Goal: Find specific page/section: Find specific page/section

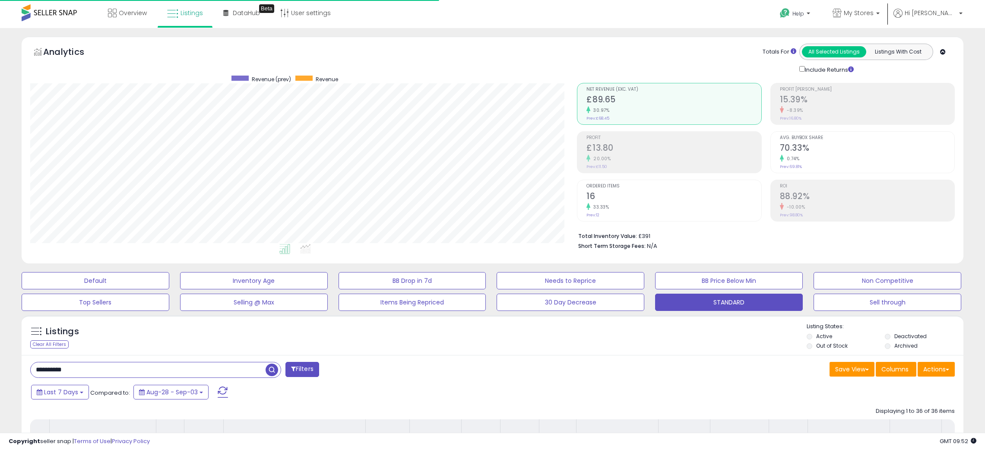
select select "**"
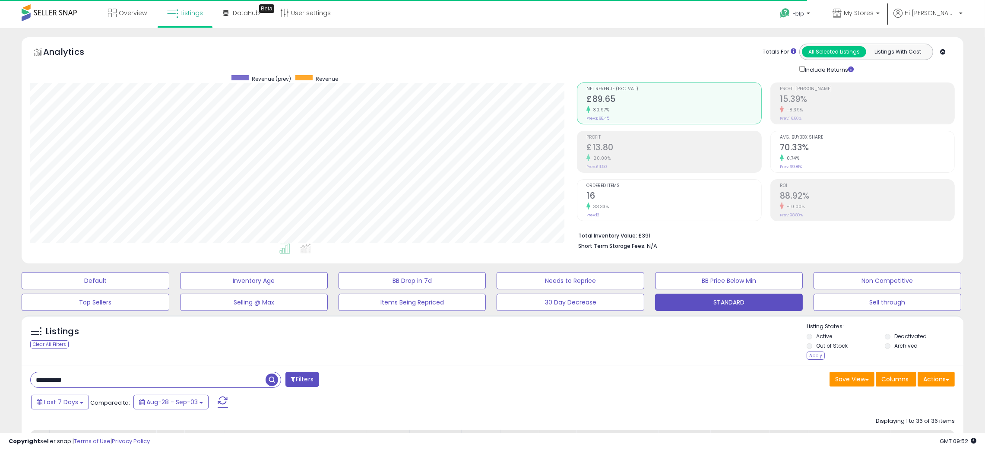
click at [817, 354] on div "Apply" at bounding box center [815, 355] width 18 height 8
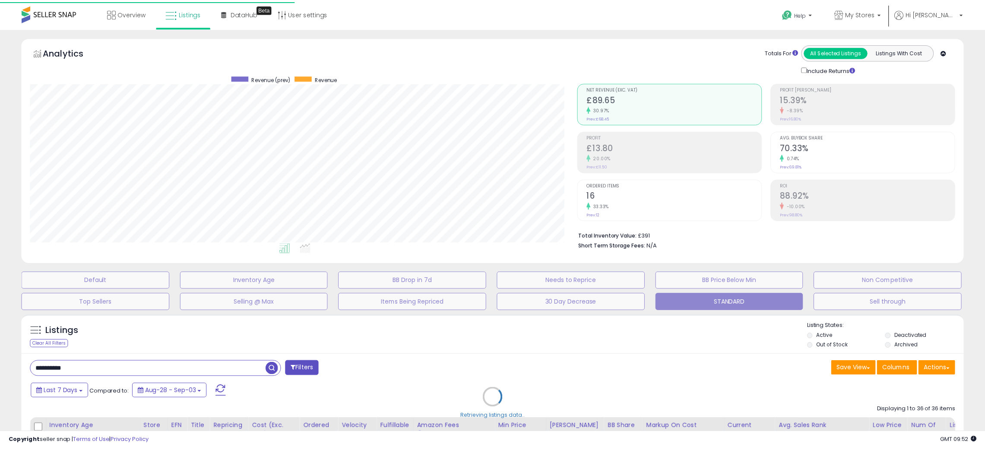
scroll to position [177, 552]
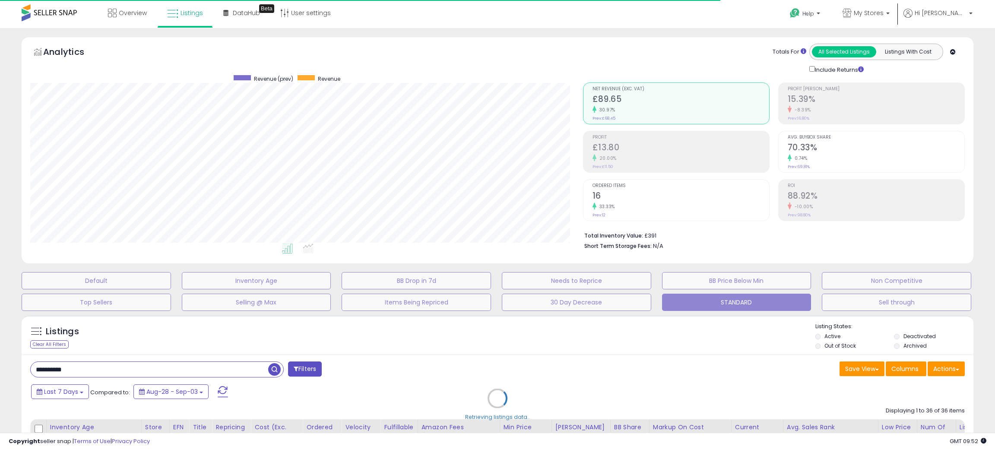
click at [604, 347] on div "Retrieving listings data.." at bounding box center [497, 405] width 965 height 188
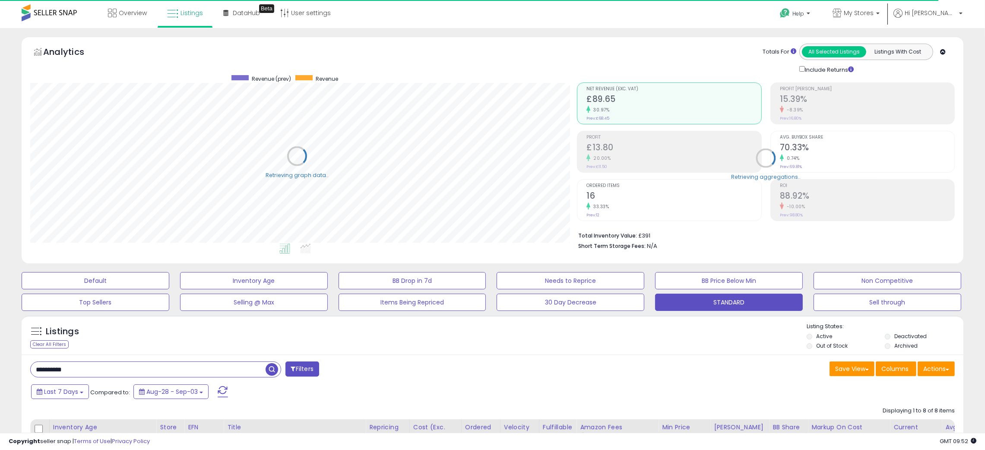
scroll to position [431561, 431191]
click at [603, 348] on div "Listings Clear All Filters Listing States:" at bounding box center [493, 337] width 942 height 29
click at [50, 370] on input "**********" at bounding box center [148, 369] width 235 height 15
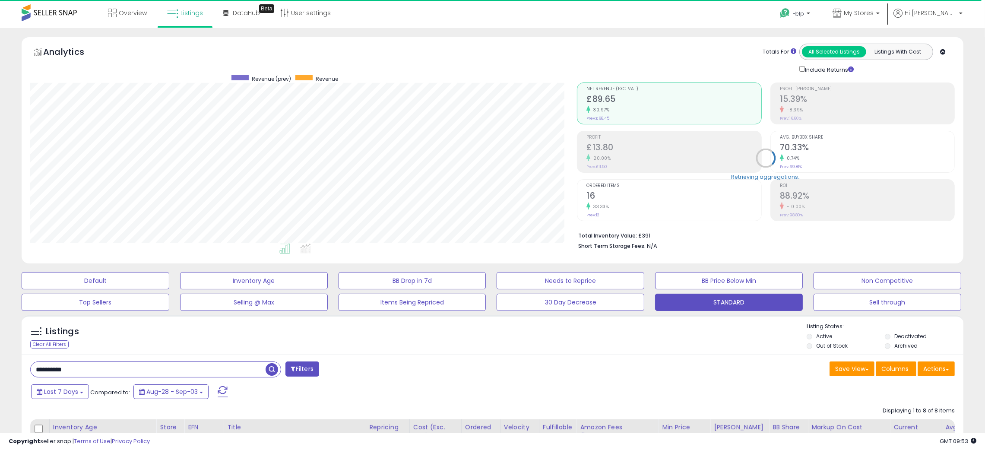
paste input "text"
click at [270, 369] on span "button" at bounding box center [272, 369] width 13 height 13
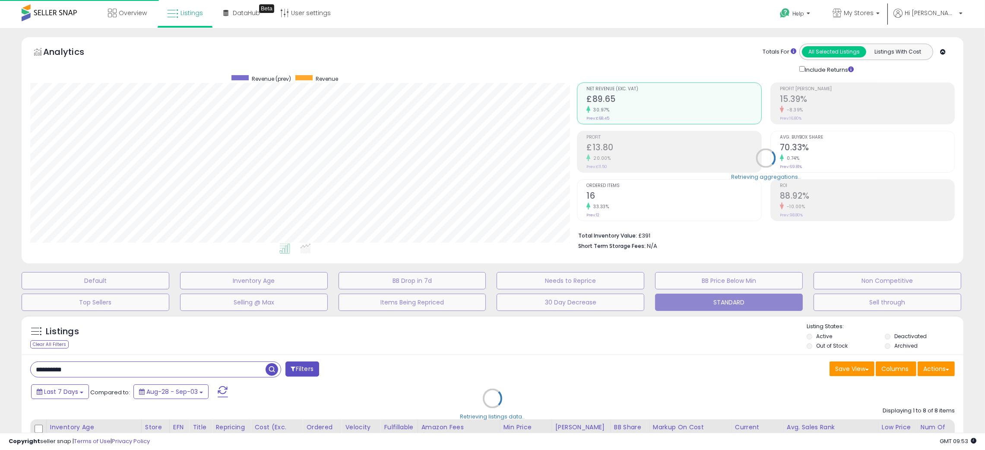
scroll to position [177, 552]
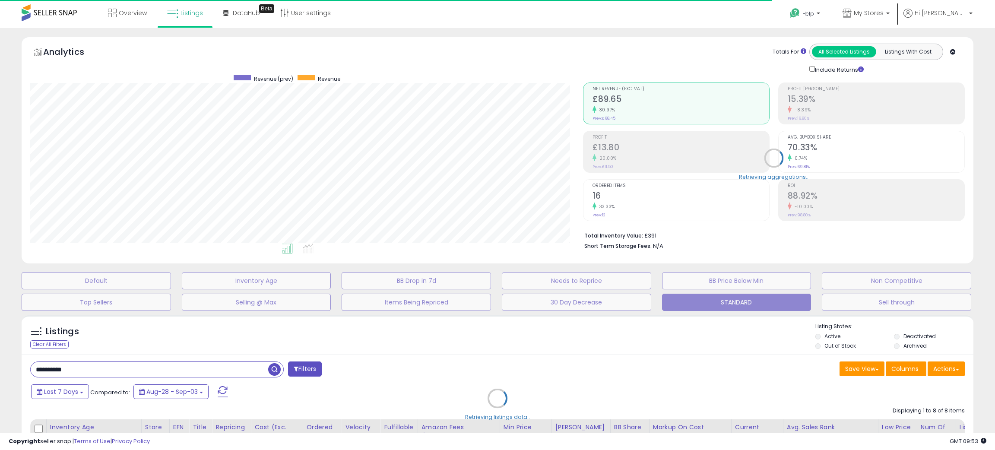
click at [486, 346] on div "Retrieving listings data.." at bounding box center [497, 405] width 965 height 188
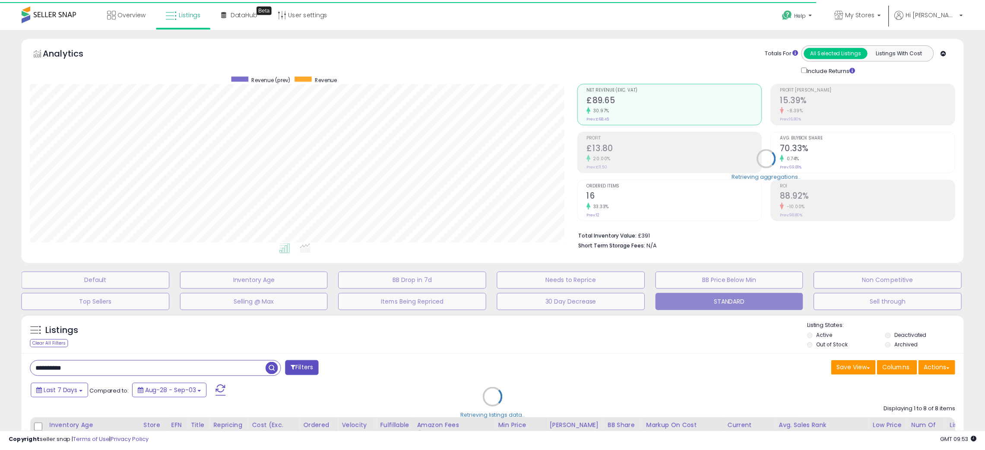
scroll to position [431561, 431191]
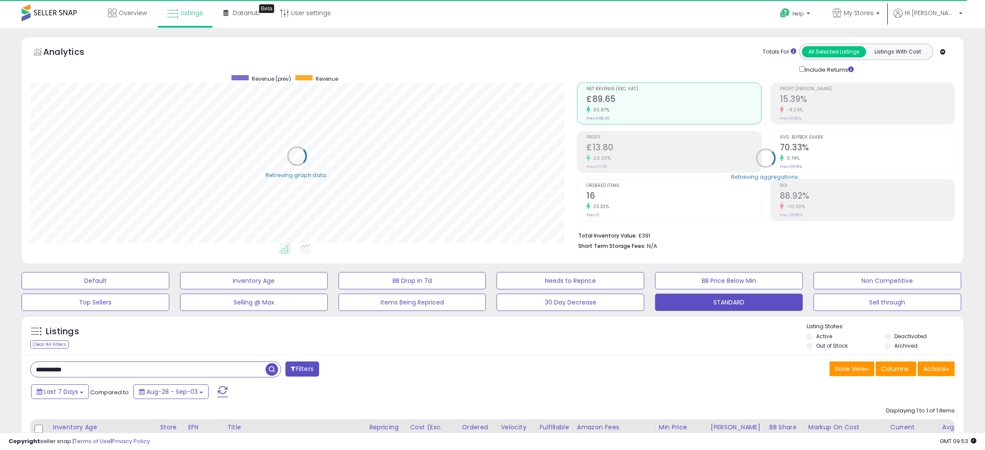
click at [486, 346] on div "Listings Clear All Filters Listing States:" at bounding box center [493, 337] width 942 height 29
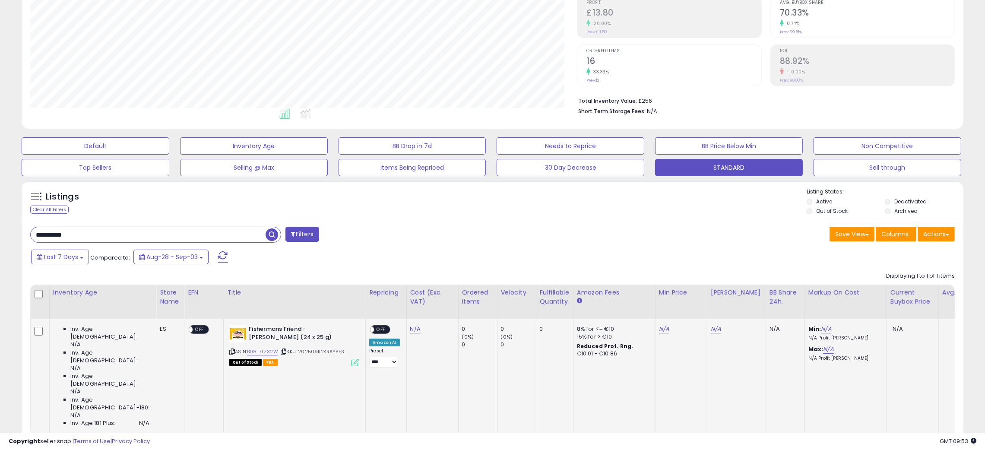
scroll to position [135, 0]
click at [532, 242] on div "Save View Save As New View Update Current View Columns Actions Import Export Vi…" at bounding box center [727, 234] width 469 height 17
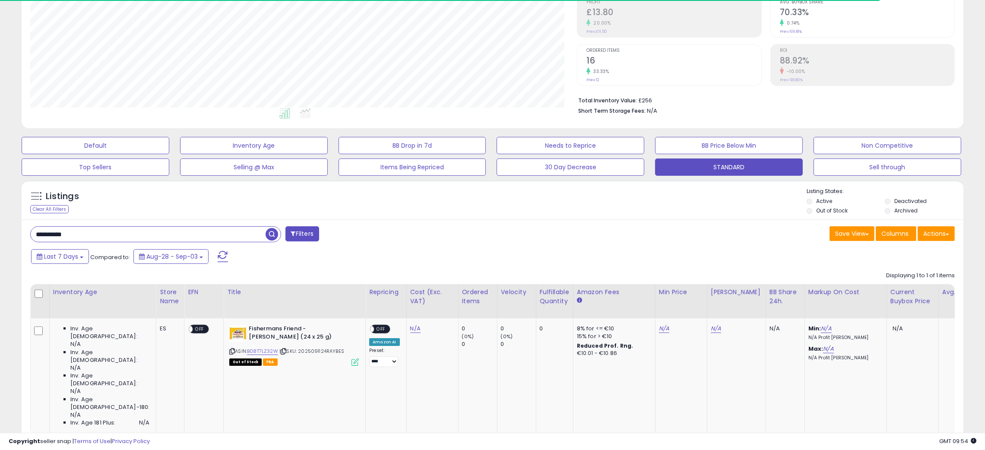
click at [55, 233] on input "**********" at bounding box center [148, 234] width 235 height 15
paste input "text"
click at [270, 233] on span "button" at bounding box center [272, 234] width 13 height 13
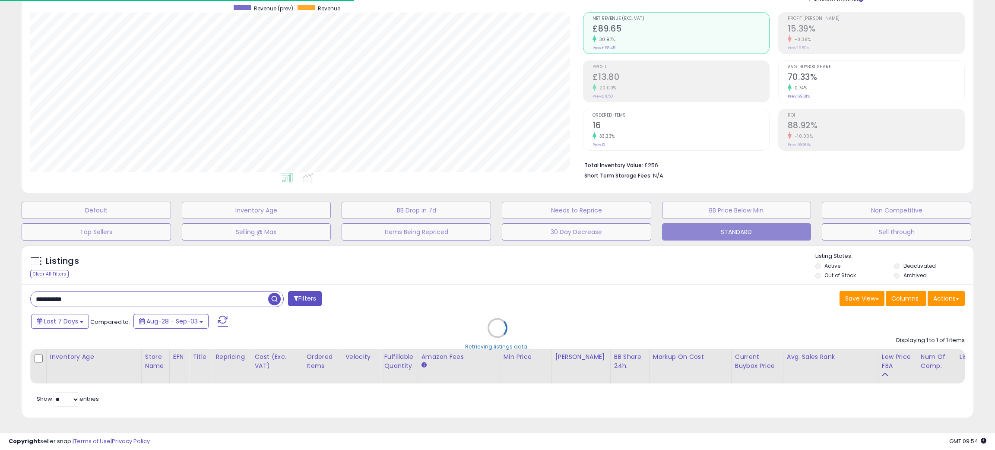
click at [470, 271] on div "Retrieving listings data.." at bounding box center [497, 334] width 965 height 188
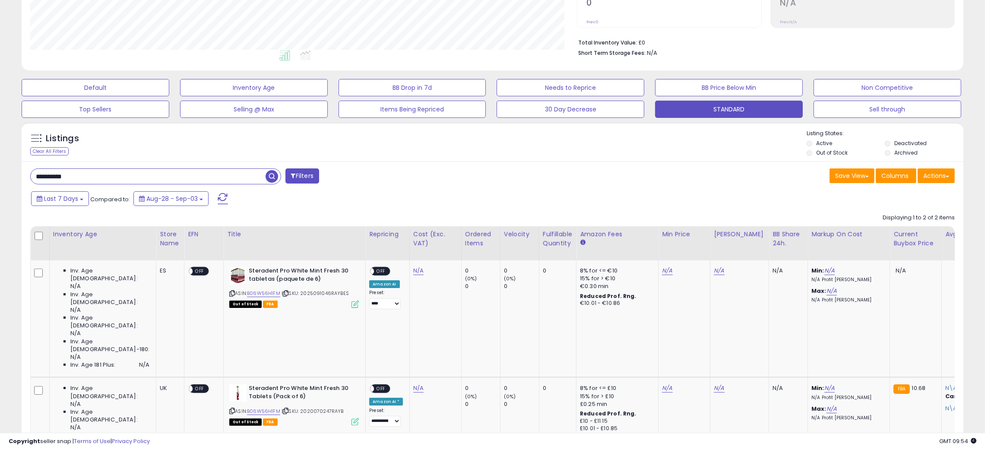
scroll to position [177, 547]
click at [506, 184] on div "Save View Save As New View Update Current View Columns Actions Import Export Vi…" at bounding box center [727, 176] width 469 height 17
click at [48, 171] on input "**********" at bounding box center [148, 176] width 235 height 15
paste input "text"
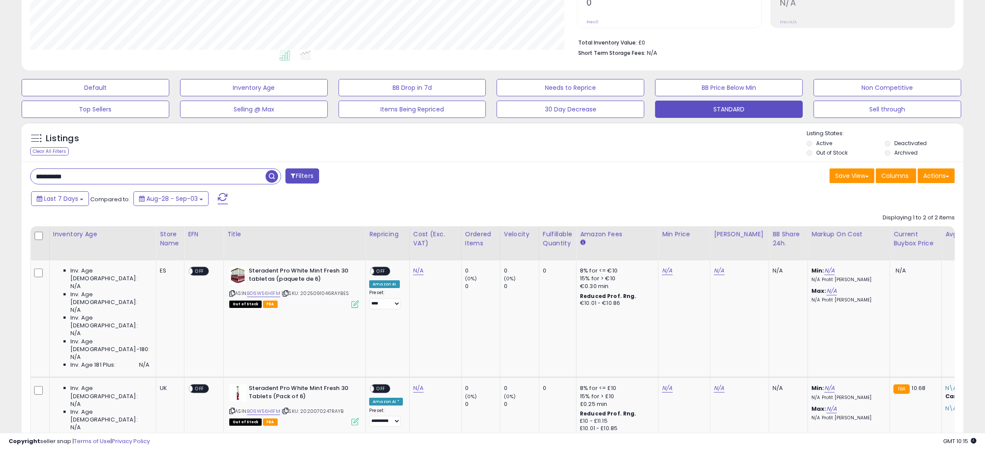
click at [270, 176] on span "button" at bounding box center [272, 176] width 13 height 13
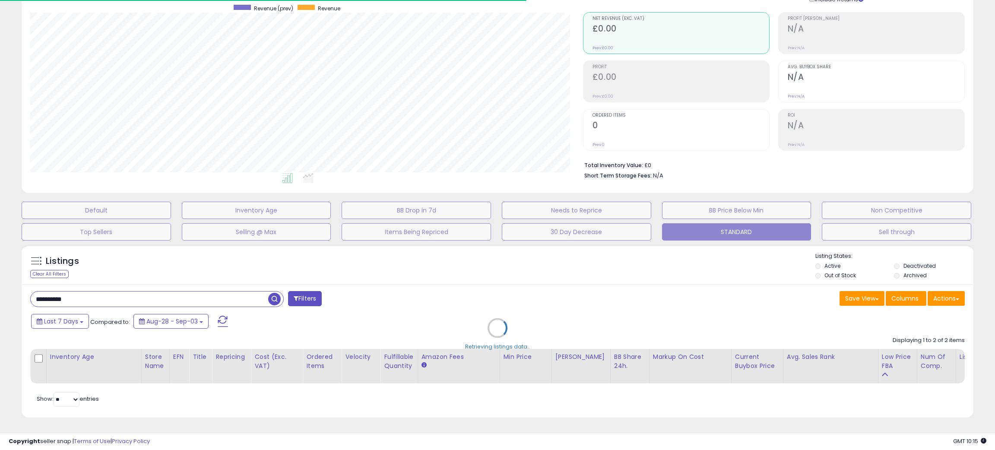
click at [501, 262] on div "Retrieving listings data.." at bounding box center [497, 334] width 965 height 188
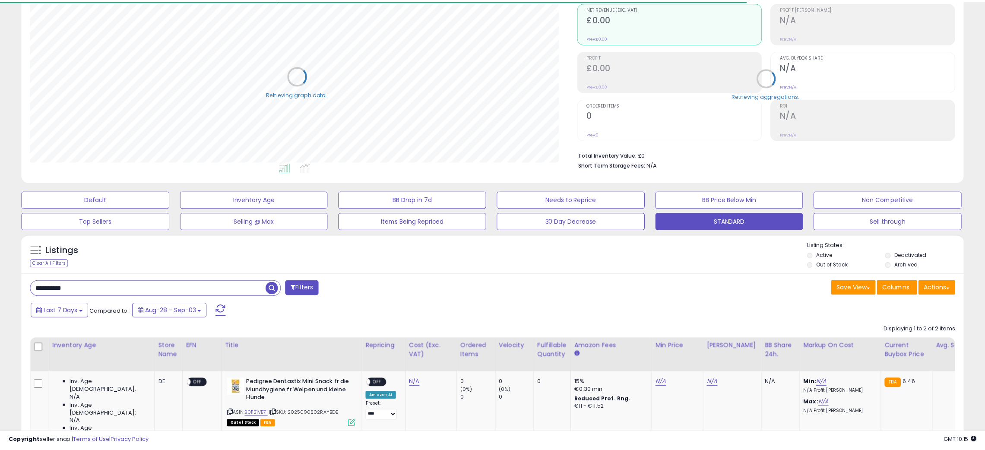
scroll to position [431561, 431191]
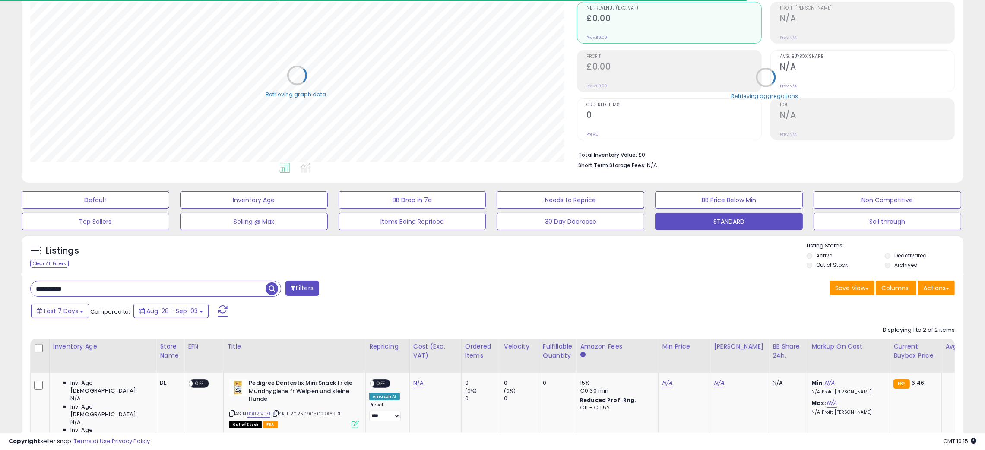
click at [501, 262] on div "Listings Clear All Filters Listing States:" at bounding box center [493, 256] width 942 height 29
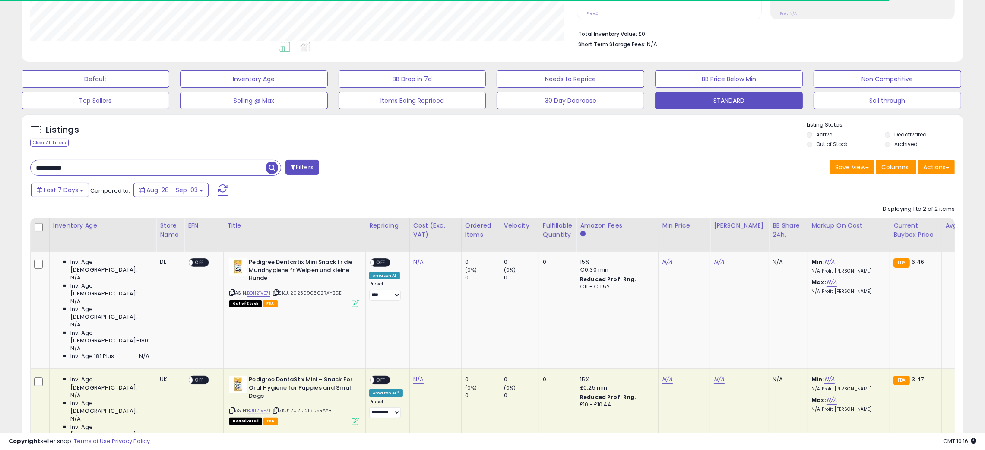
scroll to position [177, 547]
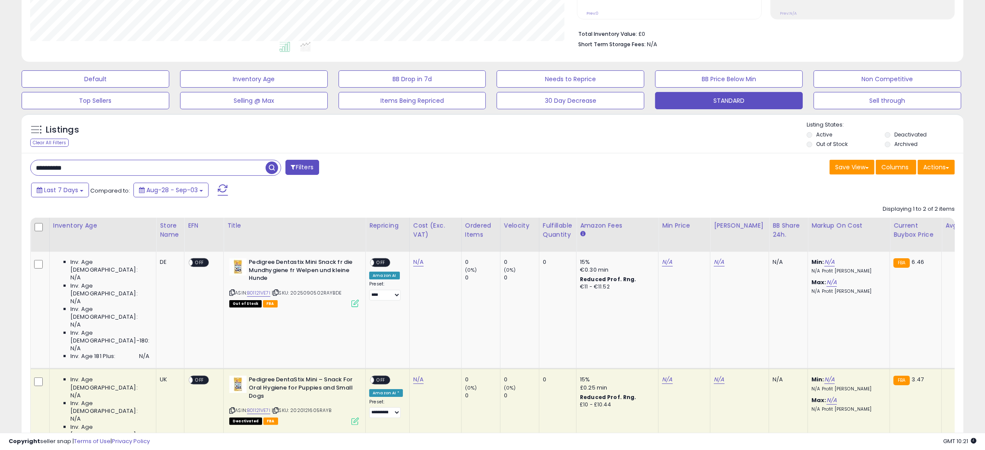
click at [53, 164] on input "**********" at bounding box center [148, 167] width 235 height 15
paste input "text"
type input "**********"
click at [270, 171] on span "button" at bounding box center [272, 167] width 13 height 13
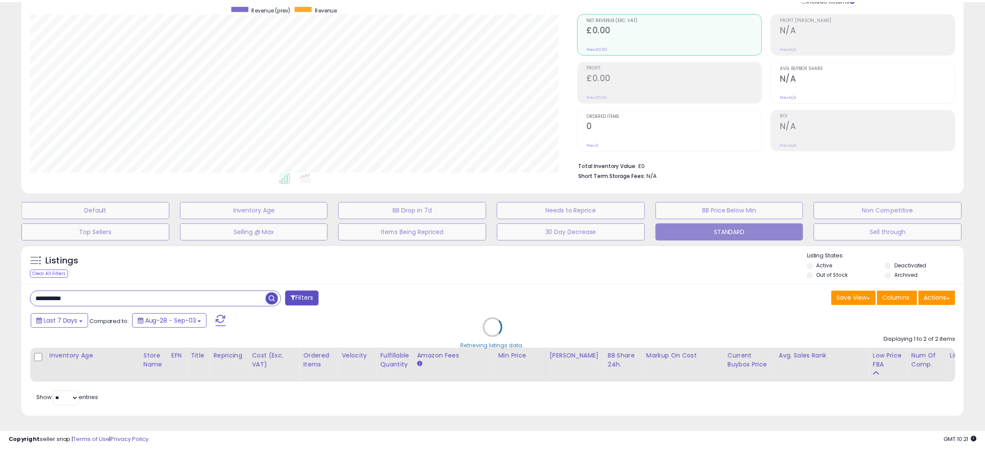
scroll to position [177, 552]
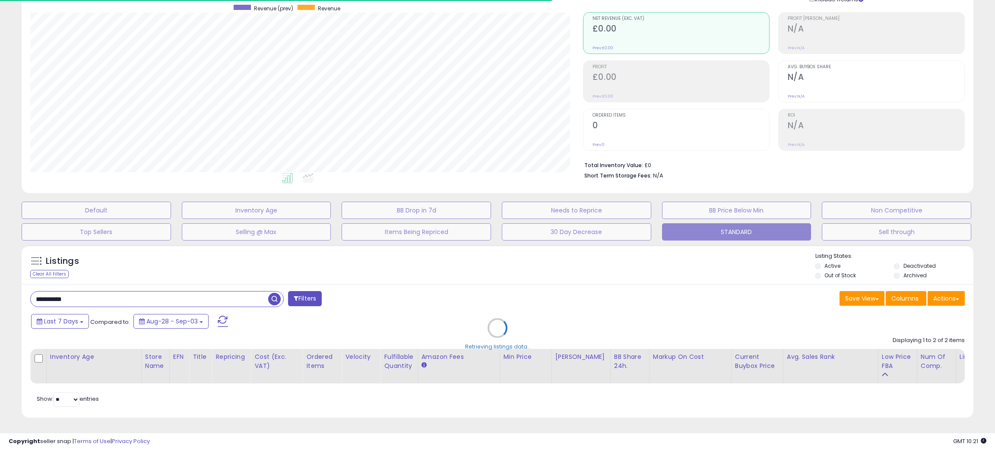
click at [547, 268] on div "Retrieving listings data.." at bounding box center [497, 334] width 965 height 188
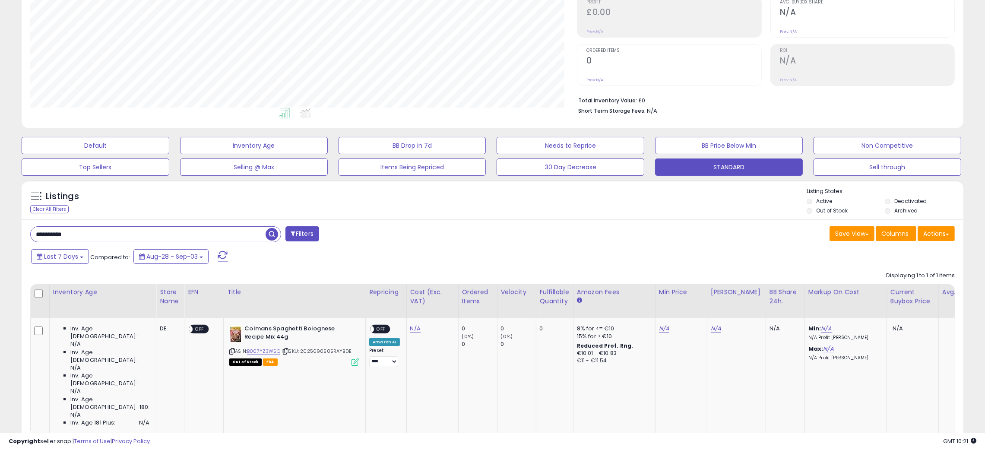
scroll to position [177, 547]
click at [247, 351] on link "B007YZ3WSQ" at bounding box center [263, 351] width 33 height 7
